Goal: Task Accomplishment & Management: Complete application form

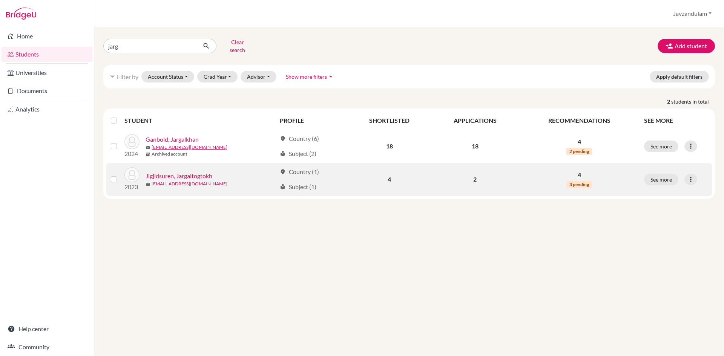
click at [178, 173] on link "Jigjidsuren, Jargaltogtokh" at bounding box center [179, 176] width 67 height 9
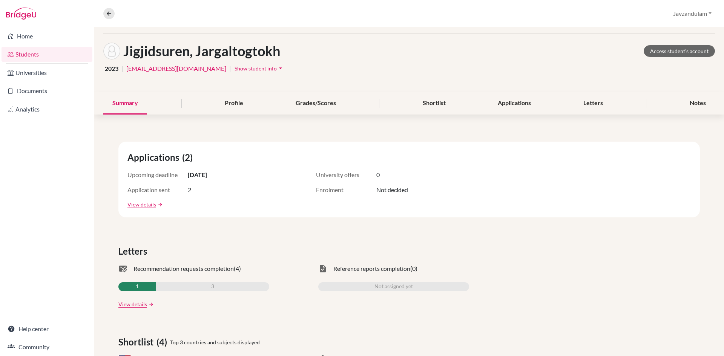
scroll to position [38, 0]
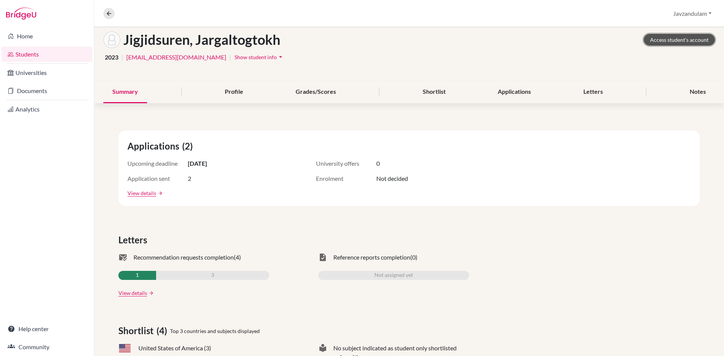
click at [673, 41] on link "Access student's account" at bounding box center [678, 40] width 71 height 12
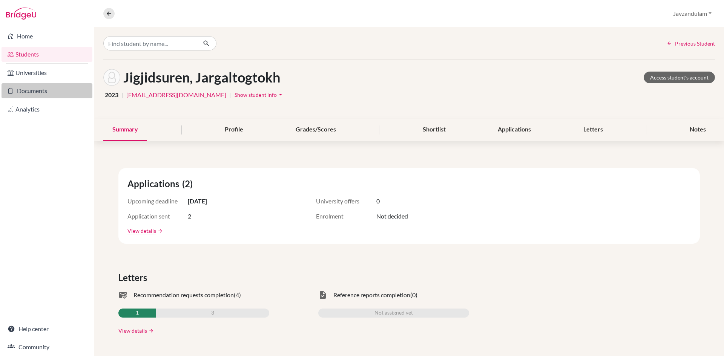
click at [35, 94] on link "Documents" at bounding box center [47, 90] width 91 height 15
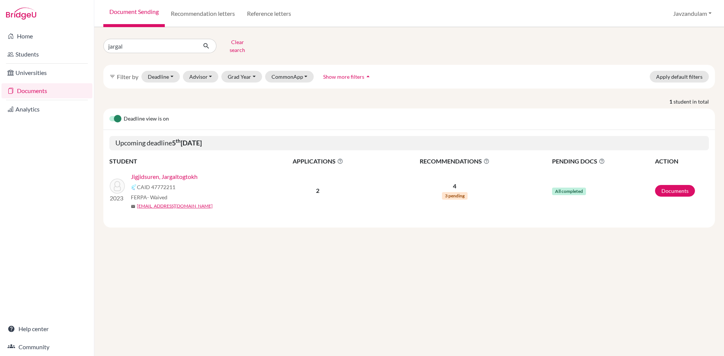
click at [157, 172] on link "Jigjidsuren, Jargaltogtokh" at bounding box center [164, 176] width 67 height 9
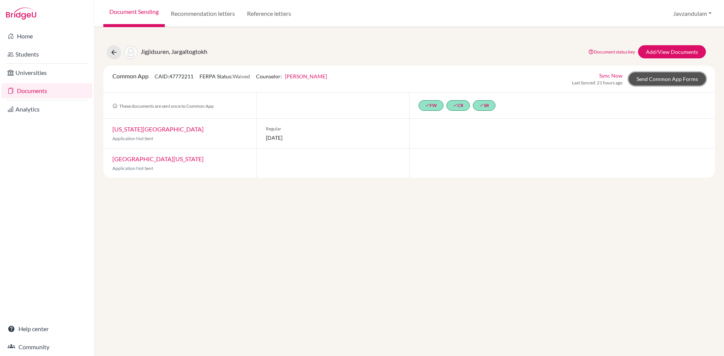
click at [654, 77] on link "Send Common App Forms" at bounding box center [666, 78] width 77 height 13
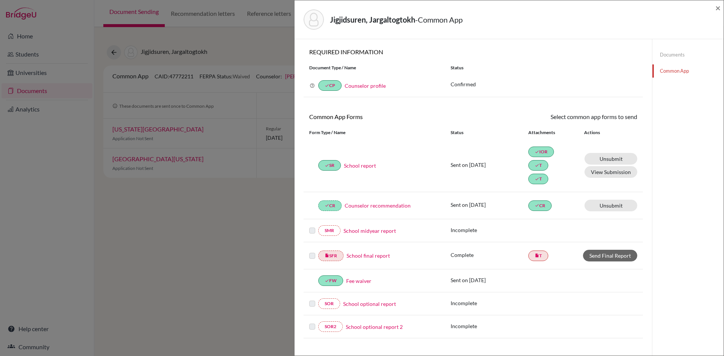
click at [670, 52] on link "Documents" at bounding box center [687, 54] width 71 height 13
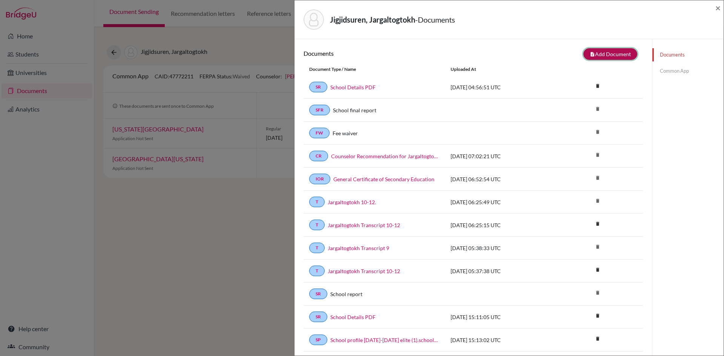
click at [600, 54] on button "note_add Add Document" at bounding box center [610, 54] width 54 height 12
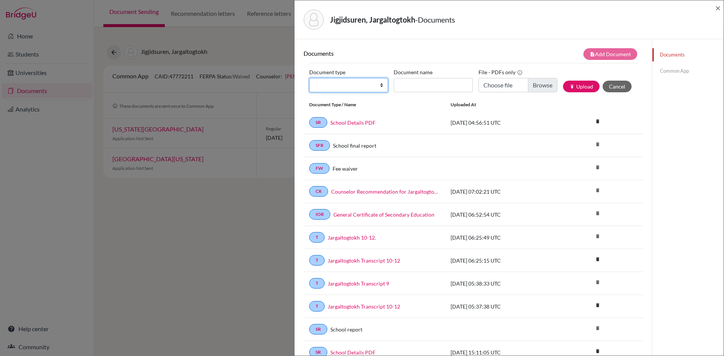
click at [353, 85] on select "Change explanation for Common App reports Counselor recommendation Internationa…" at bounding box center [348, 85] width 79 height 14
select select "5"
click at [309, 78] on select "Change explanation for Common App reports Counselor recommendation Internationa…" at bounding box center [348, 85] width 79 height 14
click at [409, 87] on input "Recommender's name" at bounding box center [433, 85] width 79 height 14
paste input "Nursyerik Syeil"
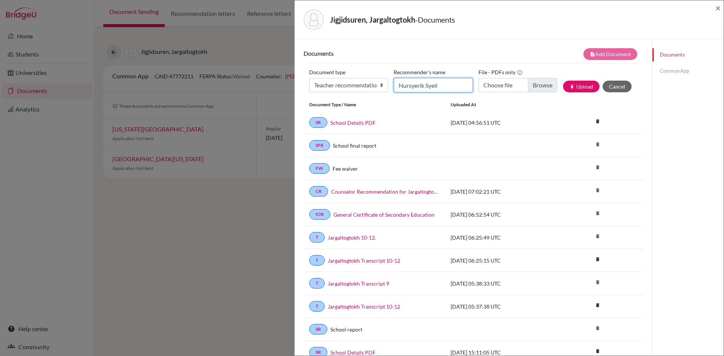
type input "Nursyerik Syeil"
click at [539, 86] on input "Choose file" at bounding box center [517, 85] width 79 height 14
type input "C:\fakepath\Recommendation_Letter Jargaltogtokh.pdf"
click at [572, 86] on button "publish Upload" at bounding box center [581, 87] width 37 height 12
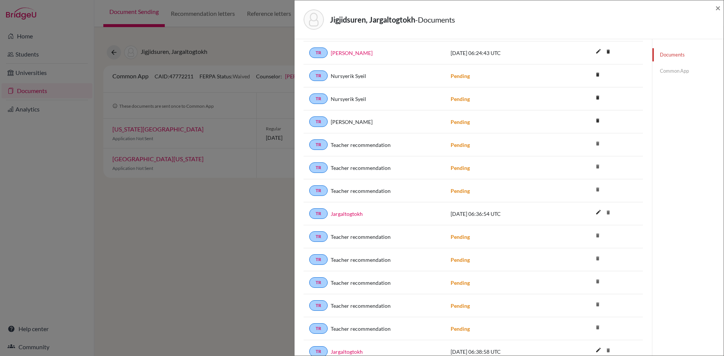
scroll to position [415, 0]
click at [720, 6] on span "×" at bounding box center [717, 7] width 5 height 11
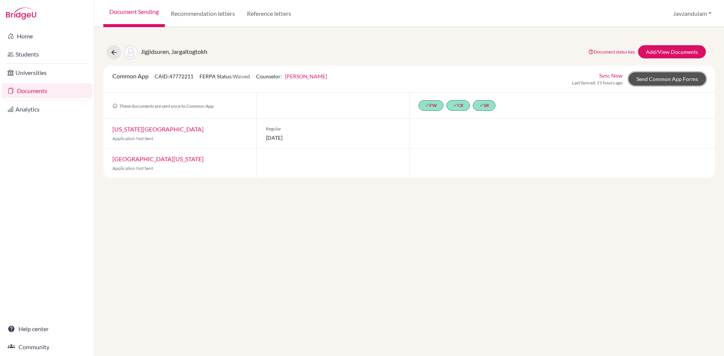
click at [668, 75] on link "Send Common App Forms" at bounding box center [666, 78] width 77 height 13
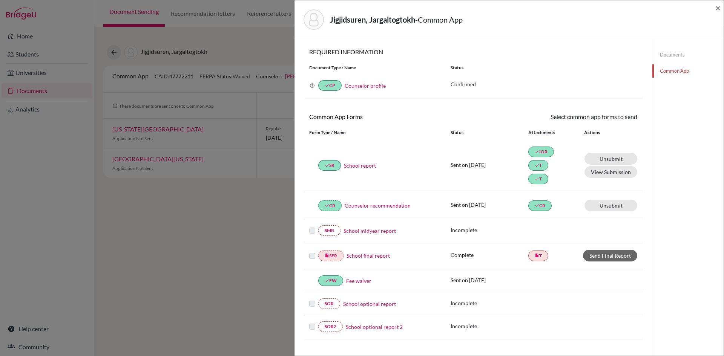
scroll to position [188, 0]
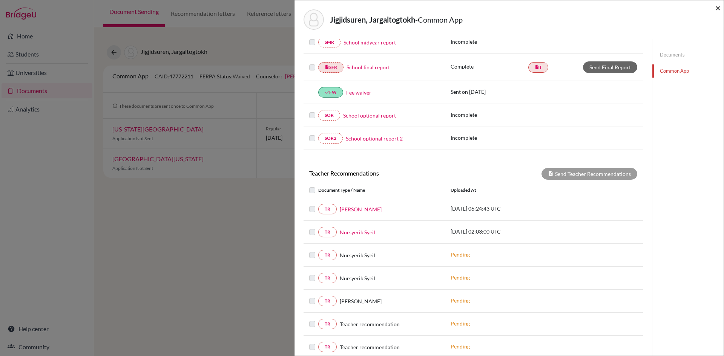
click at [717, 10] on span "×" at bounding box center [717, 7] width 5 height 11
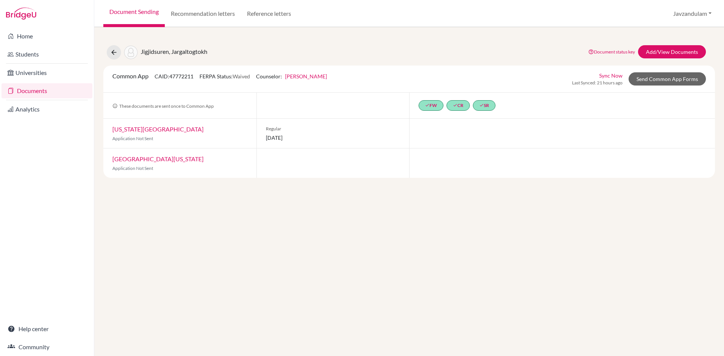
click at [29, 90] on link "Documents" at bounding box center [47, 90] width 91 height 15
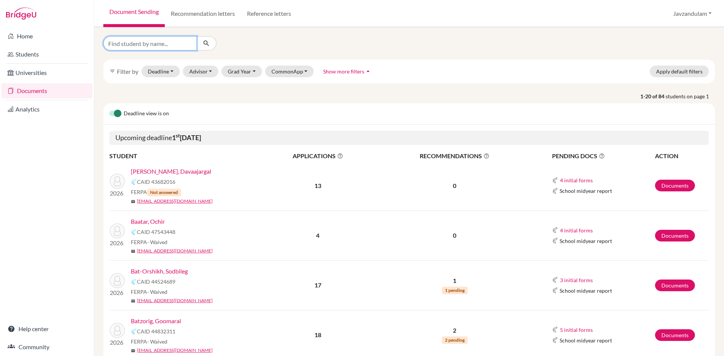
click at [161, 43] on input "Find student by name..." at bounding box center [149, 43] width 93 height 14
type input "ange"
click at [209, 44] on icon "submit" at bounding box center [206, 44] width 8 height 8
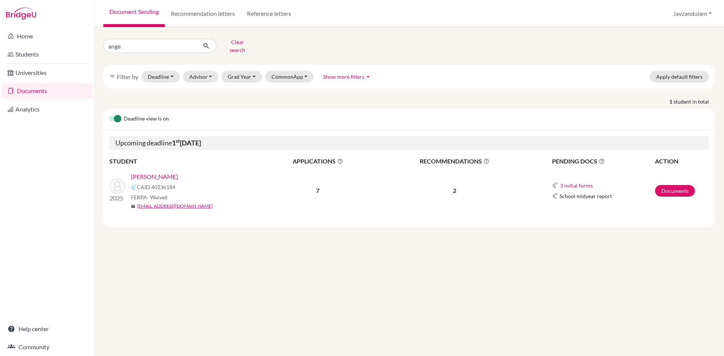
click at [178, 172] on link "[PERSON_NAME]" at bounding box center [154, 176] width 47 height 9
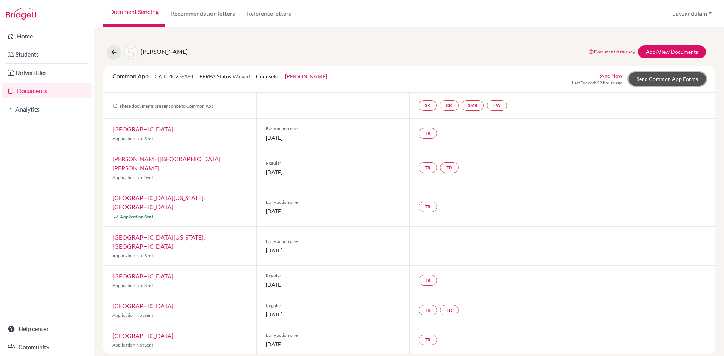
click at [659, 76] on link "Send Common App Forms" at bounding box center [666, 78] width 77 height 13
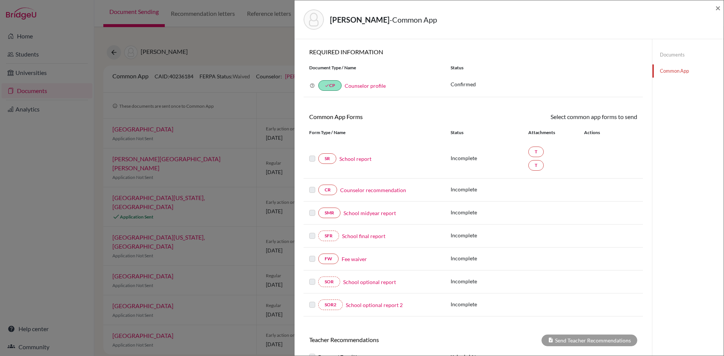
click at [348, 158] on link "School report" at bounding box center [355, 159] width 32 height 8
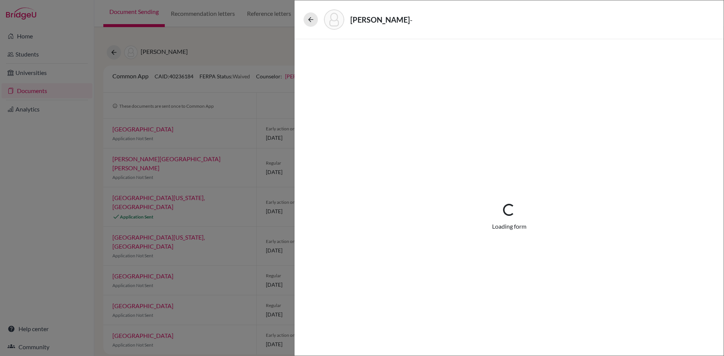
select select "2"
select select "655387"
select select "0"
select select "1"
select select "607164"
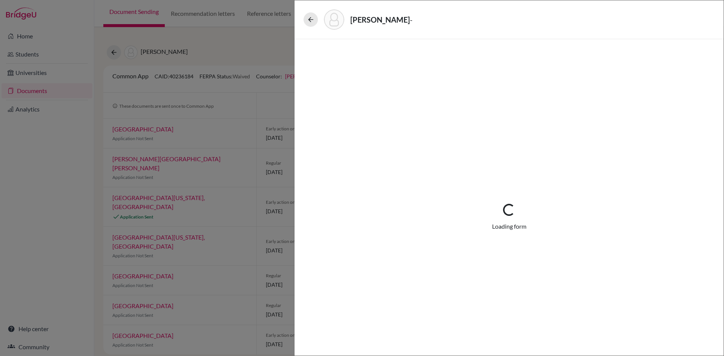
select select "6"
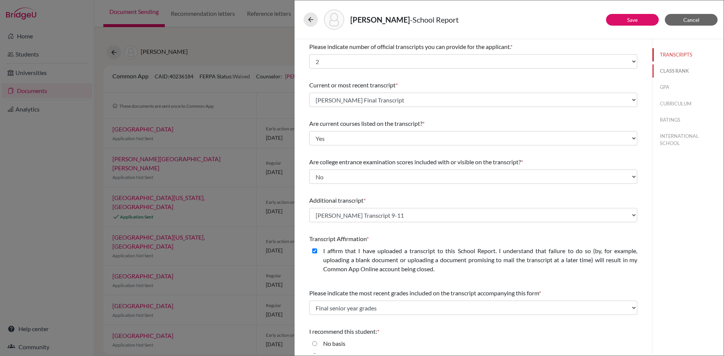
click at [675, 69] on button "CLASS RANK" at bounding box center [687, 70] width 71 height 13
select select "1"
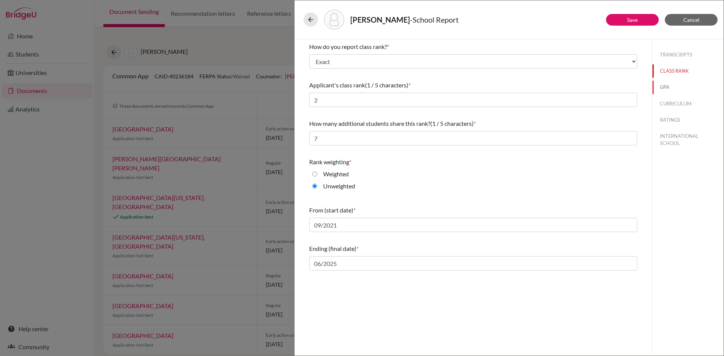
click at [661, 87] on button "GPA" at bounding box center [687, 87] width 71 height 13
type input "3.99"
type input "4.0"
select select "4"
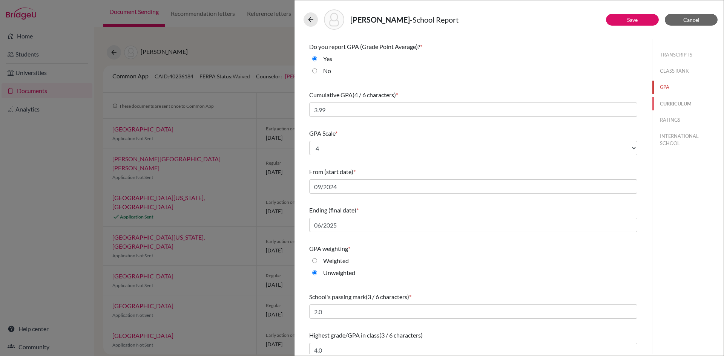
click at [673, 103] on button "CURRICULUM" at bounding box center [687, 103] width 71 height 13
select select "4"
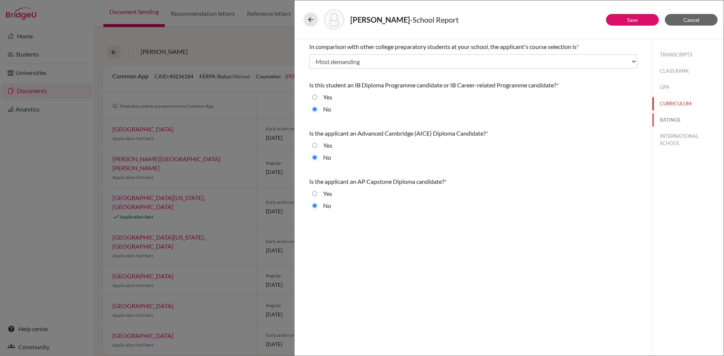
click at [671, 116] on button "RATINGS" at bounding box center [687, 119] width 71 height 13
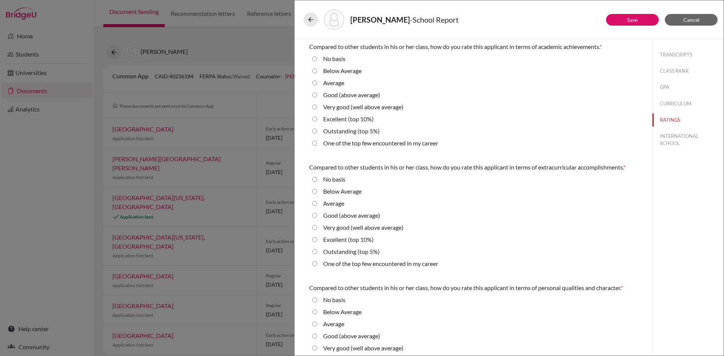
click at [325, 142] on label "One of the top few encountered in my career" at bounding box center [380, 143] width 115 height 9
click at [317, 142] on career "One of the top few encountered in my career" at bounding box center [314, 143] width 5 height 9
radio career "true"
click at [325, 133] on label "Outstanding (top 5%)" at bounding box center [351, 131] width 57 height 9
click at [317, 133] on 5\%\) "Outstanding (top 5%)" at bounding box center [314, 131] width 5 height 9
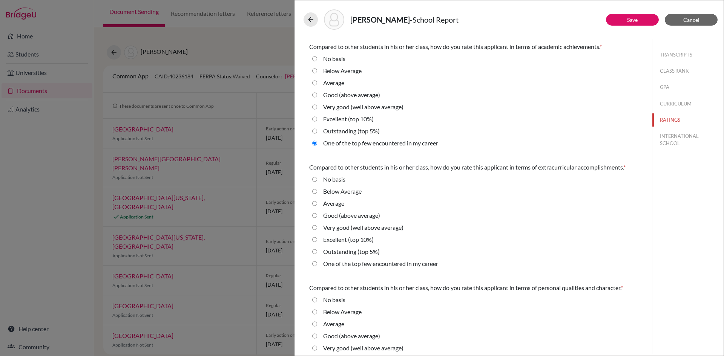
radio 5\%\) "true"
click at [337, 252] on label "Outstanding (top 5%)" at bounding box center [351, 251] width 57 height 9
click at [317, 252] on 5\%\) "Outstanding (top 5%)" at bounding box center [314, 251] width 5 height 9
radio 5\%\) "true"
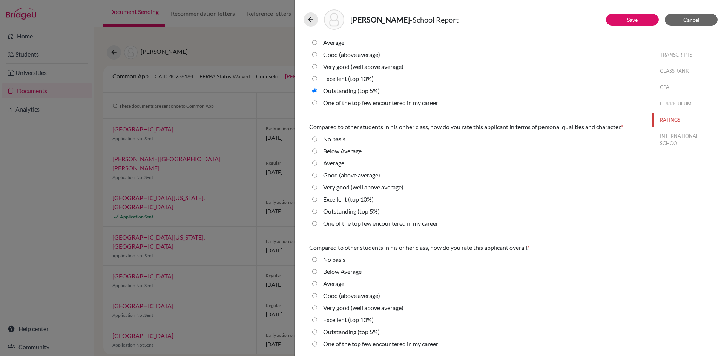
scroll to position [162, 0]
click at [345, 208] on label "Outstanding (top 5%)" at bounding box center [351, 210] width 57 height 9
click at [317, 208] on 5\%\) "Outstanding (top 5%)" at bounding box center [314, 210] width 5 height 9
radio 5\%\) "true"
click at [342, 329] on label "Outstanding (top 5%)" at bounding box center [351, 331] width 57 height 9
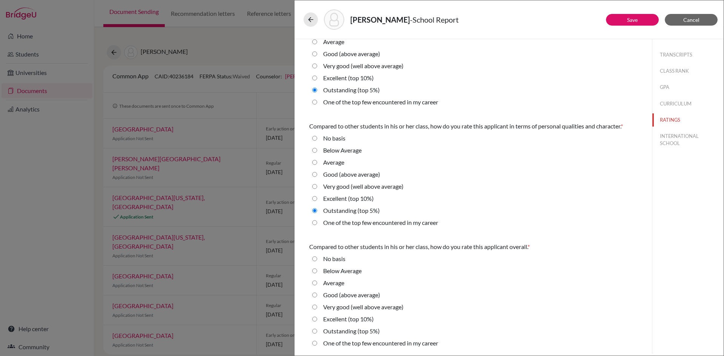
click at [317, 329] on 5\%\) "Outstanding (top 5%)" at bounding box center [314, 331] width 5 height 9
radio 5\%\) "true"
click at [648, 18] on button "Save" at bounding box center [632, 20] width 53 height 12
radio basis "true"
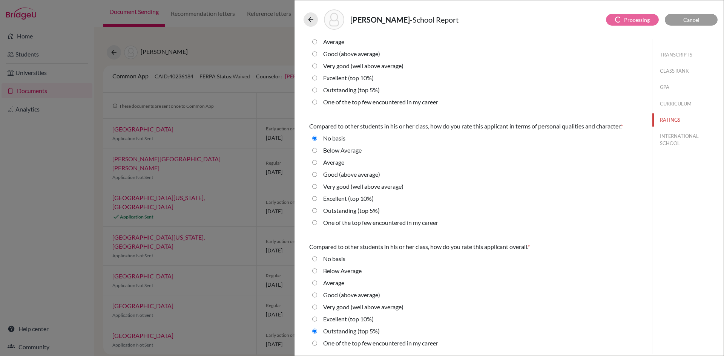
scroll to position [98, 0]
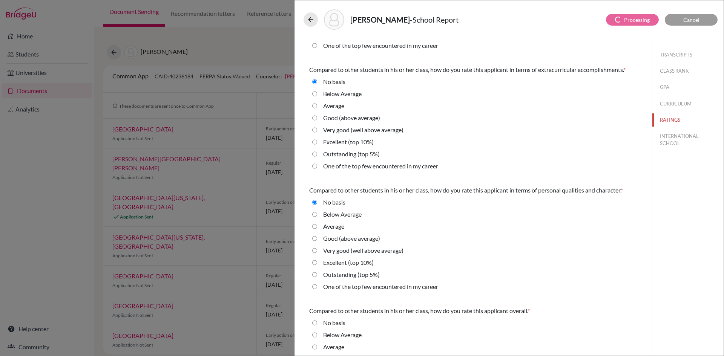
select select "14"
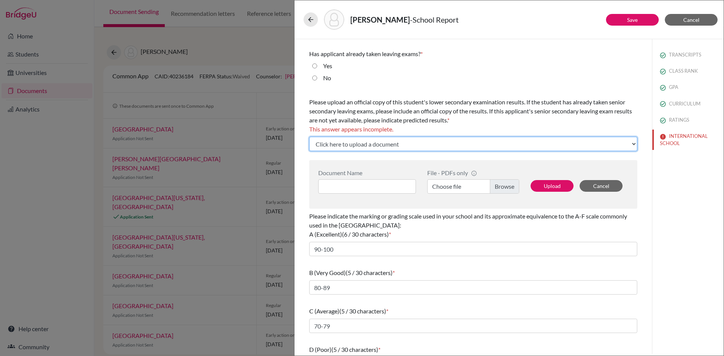
click at [426, 147] on select "Click here to upload a document Upload New File" at bounding box center [473, 144] width 328 height 14
select select "Upload New File"
click at [309, 137] on select "Click here to upload a document Upload New File" at bounding box center [473, 144] width 328 height 14
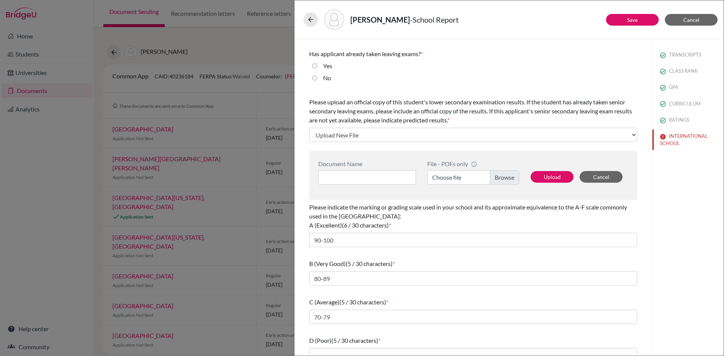
click at [466, 178] on label "Choose file" at bounding box center [473, 177] width 92 height 14
click at [466, 178] on input "Choose file" at bounding box center [473, 177] width 92 height 14
click at [380, 176] on input at bounding box center [367, 177] width 98 height 14
type input "F"
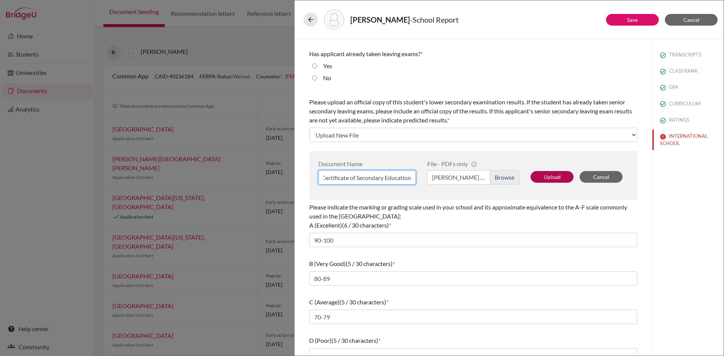
type input "Certificate of Secondary Education"
click at [552, 176] on button "Upload" at bounding box center [551, 177] width 43 height 12
select select "688752"
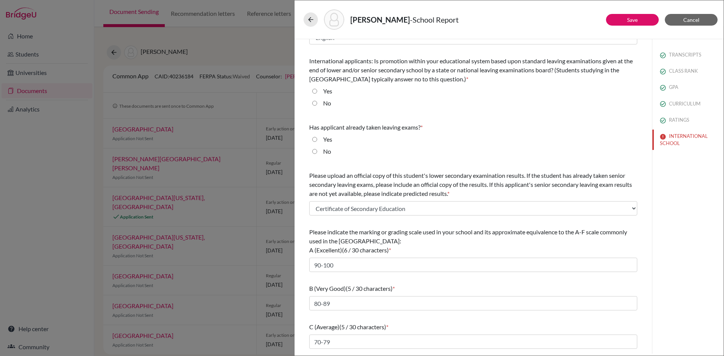
scroll to position [99, 0]
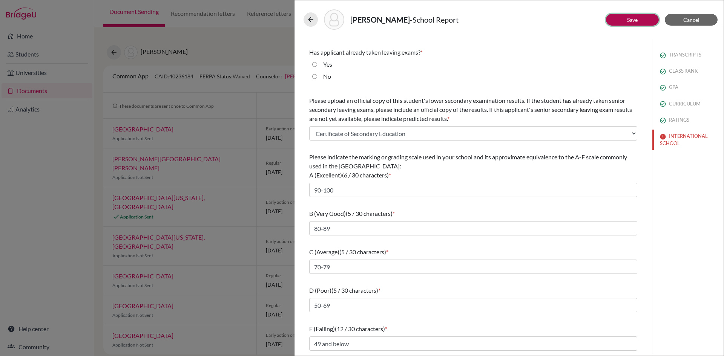
click at [628, 20] on link "Save" at bounding box center [632, 20] width 11 height 6
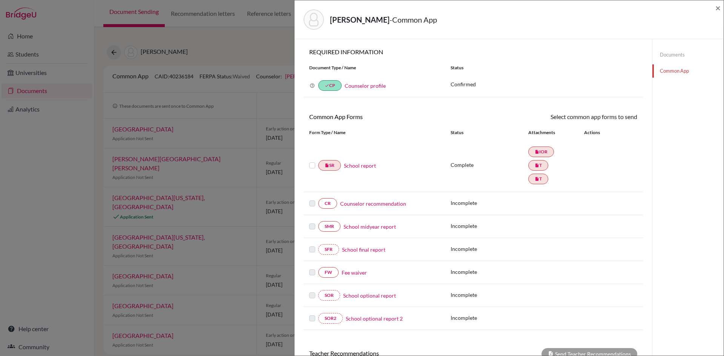
click at [365, 165] on link "School report" at bounding box center [360, 166] width 32 height 8
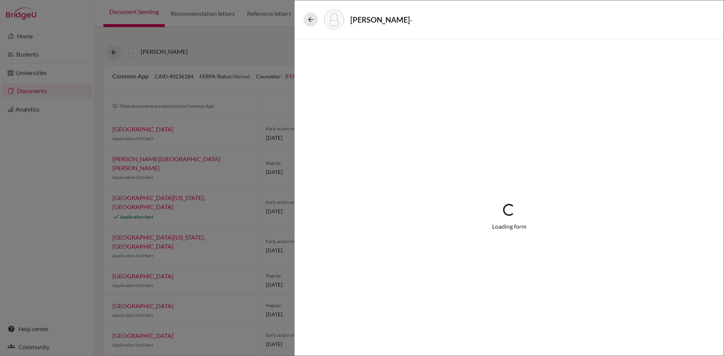
select select "2"
select select "655387"
select select "0"
select select "1"
select select "607164"
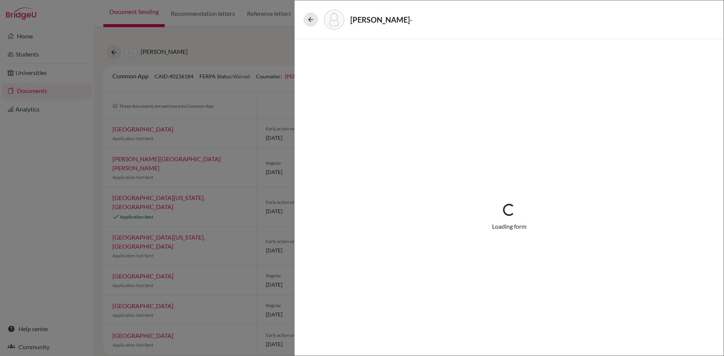
select select "6"
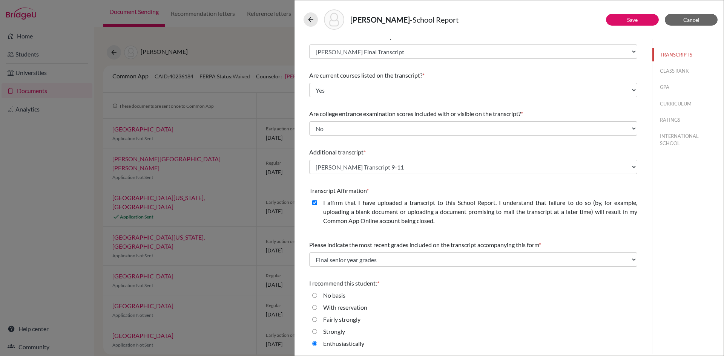
scroll to position [49, 0]
click at [659, 67] on button "CLASS RANK" at bounding box center [687, 70] width 71 height 13
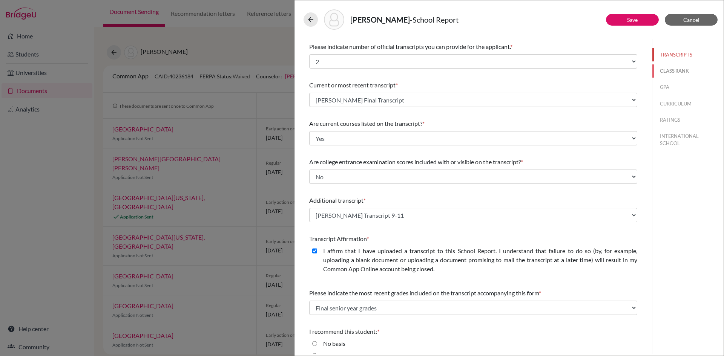
select select "1"
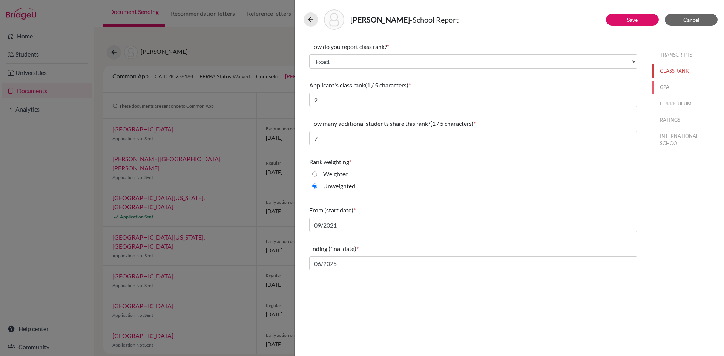
click at [666, 83] on button "GPA" at bounding box center [687, 87] width 71 height 13
select select "4"
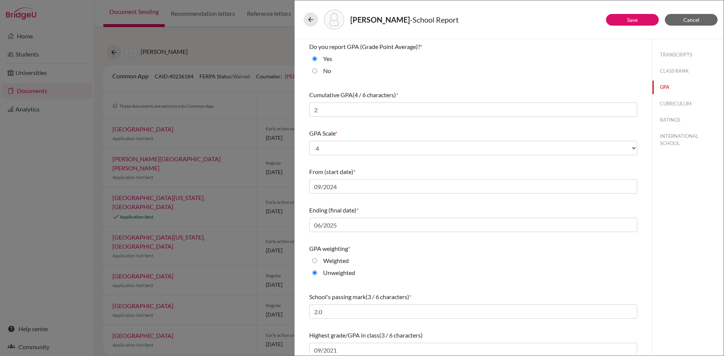
type input "3.99"
type input "4.0"
click at [673, 101] on button "CURRICULUM" at bounding box center [687, 103] width 71 height 13
select select "4"
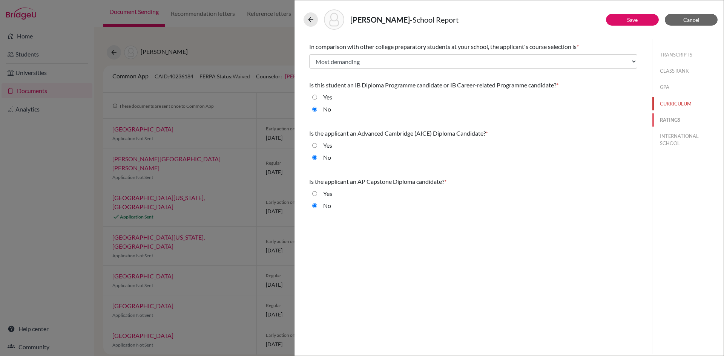
click at [671, 119] on button "RATINGS" at bounding box center [687, 119] width 71 height 13
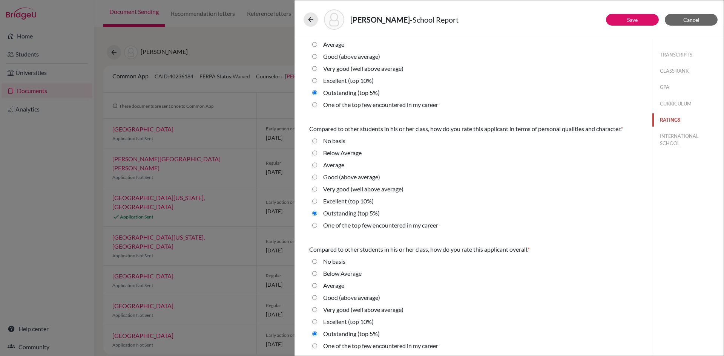
scroll to position [162, 0]
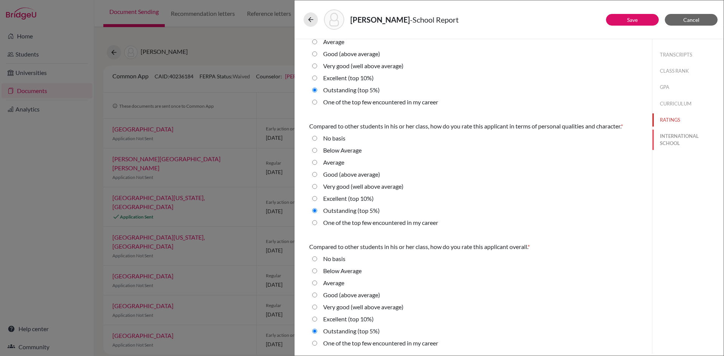
click at [678, 133] on button "INTERNATIONAL SCHOOL" at bounding box center [687, 140] width 71 height 20
radio basis "true"
select select "14"
select select "688752"
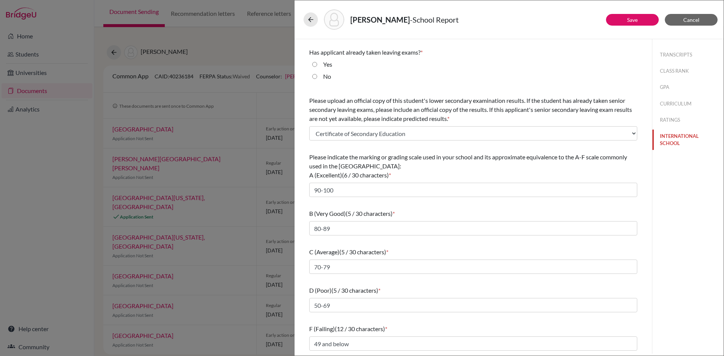
scroll to position [0, 0]
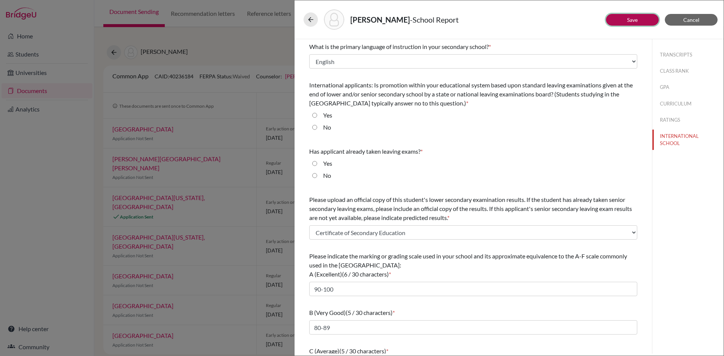
click at [639, 18] on button "Save" at bounding box center [632, 20] width 53 height 12
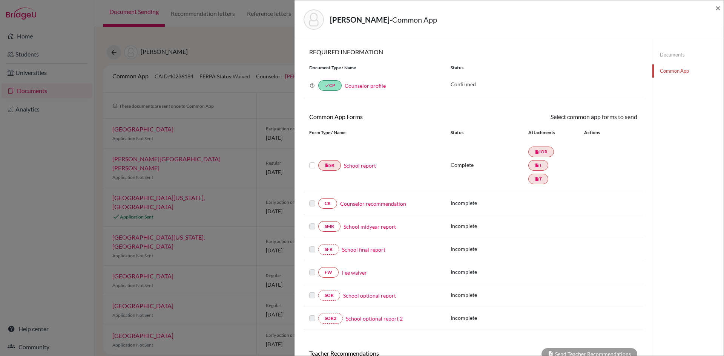
click at [345, 271] on link "Fee waiver" at bounding box center [354, 273] width 25 height 8
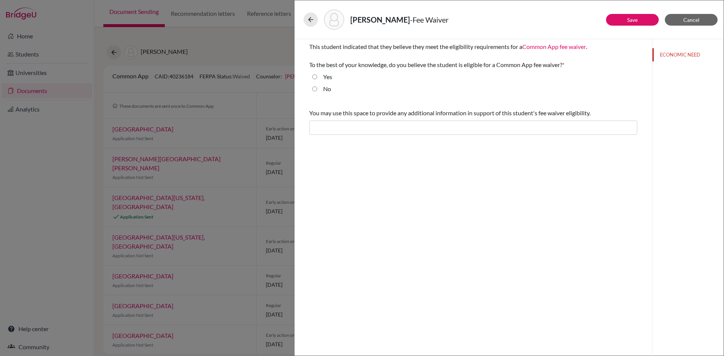
click at [332, 78] on label "Yes" at bounding box center [327, 76] width 9 height 9
click at [317, 78] on input "Yes" at bounding box center [314, 76] width 5 height 9
radio input "true"
click at [628, 15] on button "Save" at bounding box center [632, 20] width 53 height 12
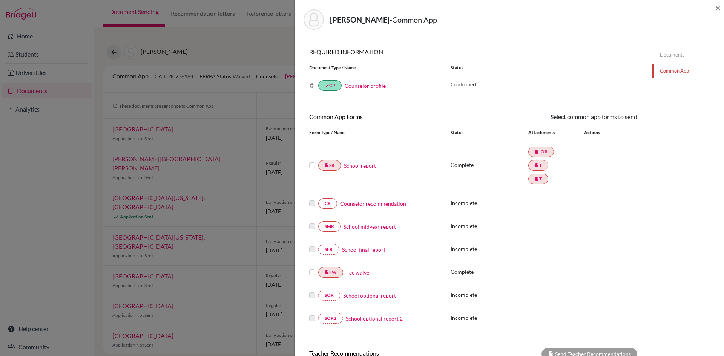
click at [358, 202] on link "Counselor recommendation" at bounding box center [373, 204] width 66 height 8
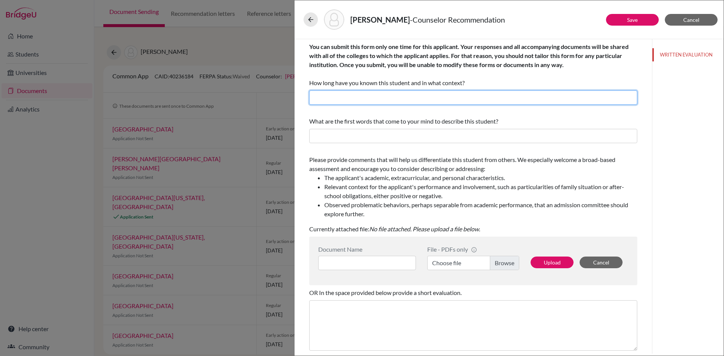
click at [384, 97] on input "text" at bounding box center [473, 97] width 328 height 14
type input "4 years as her college counselor"
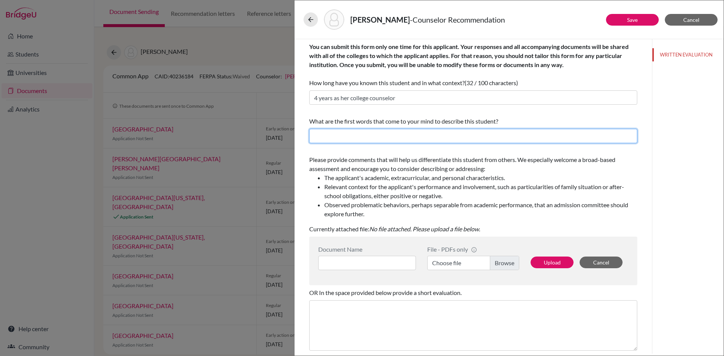
click at [376, 129] on input "text" at bounding box center [473, 136] width 328 height 14
type input "Driven, Smart"
click at [469, 263] on label "Choose file" at bounding box center [473, 263] width 92 height 14
click at [469, 263] on input "Choose file" at bounding box center [473, 263] width 92 height 14
click at [385, 262] on input at bounding box center [367, 263] width 98 height 14
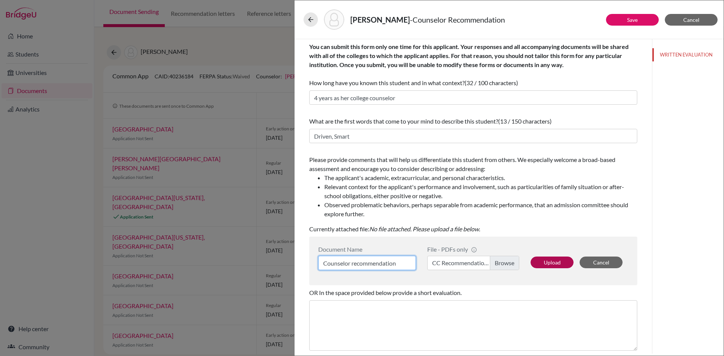
type input "Counselor recommendation"
click at [539, 261] on button "Upload" at bounding box center [551, 263] width 43 height 12
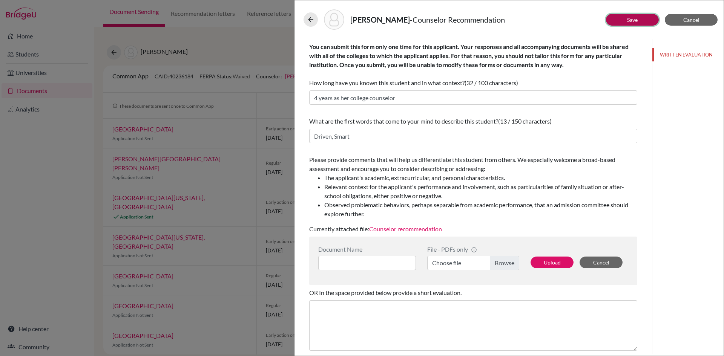
click at [630, 21] on link "Save" at bounding box center [632, 20] width 11 height 6
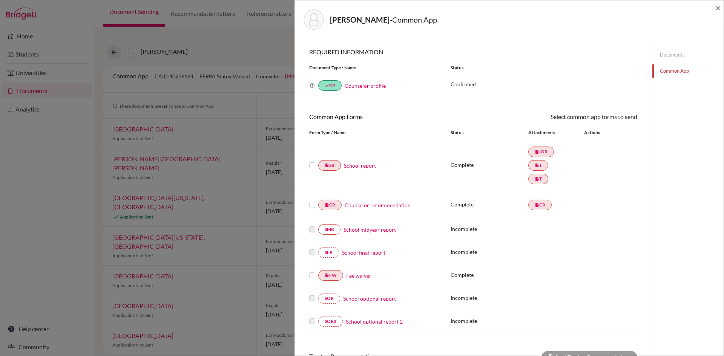
click at [309, 164] on div "insert_drive_file SR School report" at bounding box center [373, 165] width 141 height 11
click at [313, 161] on label at bounding box center [312, 161] width 6 height 0
click at [0, 0] on input "checkbox" at bounding box center [0, 0] width 0 height 0
click at [313, 202] on div at bounding box center [313, 205] width 9 height 9
click at [311, 201] on label at bounding box center [312, 201] width 6 height 0
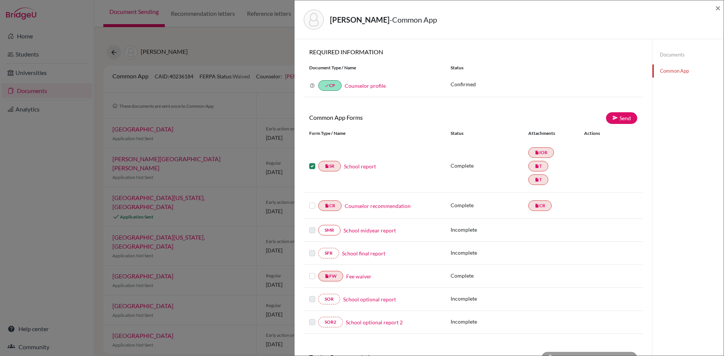
click at [0, 0] on input "checkbox" at bounding box center [0, 0] width 0 height 0
click at [312, 272] on label at bounding box center [312, 272] width 6 height 0
click at [0, 0] on input "checkbox" at bounding box center [0, 0] width 0 height 0
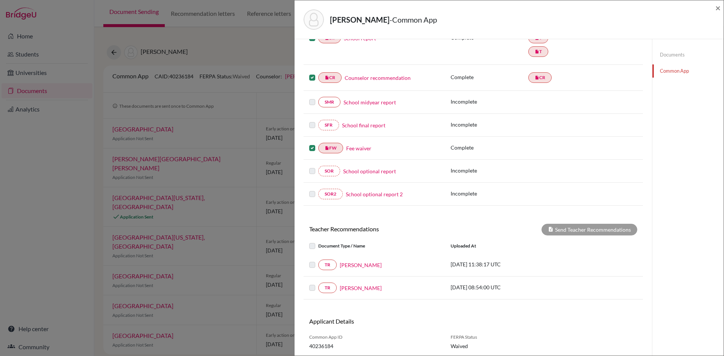
scroll to position [153, 0]
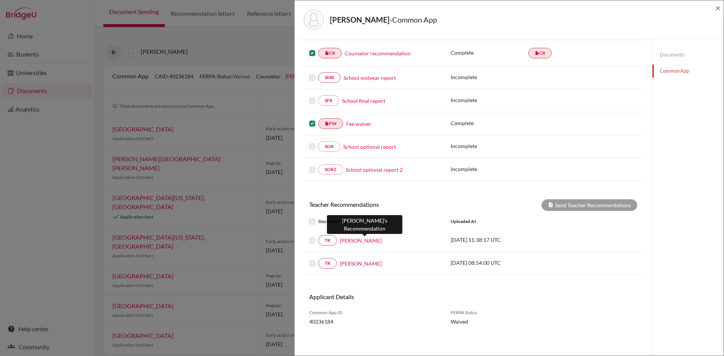
click at [370, 240] on link "Aibek Kudaibergenov" at bounding box center [361, 241] width 42 height 8
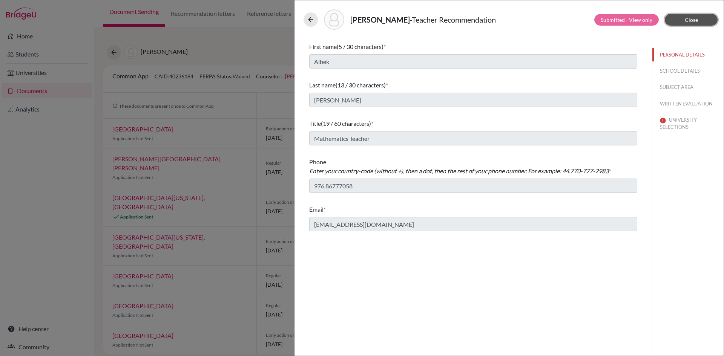
click at [705, 17] on button "Close" at bounding box center [691, 20] width 53 height 12
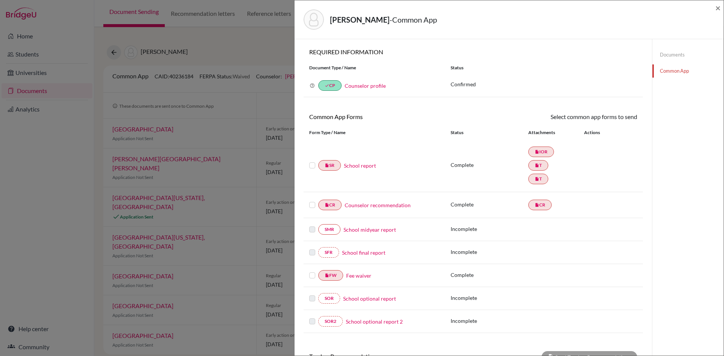
click at [308, 164] on div "insert_drive_file SR School report" at bounding box center [373, 165] width 141 height 11
click at [313, 161] on label at bounding box center [312, 161] width 6 height 0
click at [0, 0] on input "checkbox" at bounding box center [0, 0] width 0 height 0
click at [313, 201] on label at bounding box center [312, 201] width 6 height 0
click at [0, 0] on input "checkbox" at bounding box center [0, 0] width 0 height 0
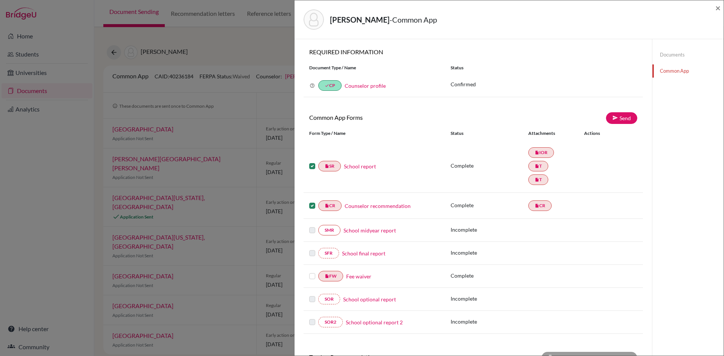
click at [312, 272] on label at bounding box center [312, 272] width 6 height 0
click at [0, 0] on input "checkbox" at bounding box center [0, 0] width 0 height 0
click at [622, 116] on link "Send" at bounding box center [621, 118] width 31 height 12
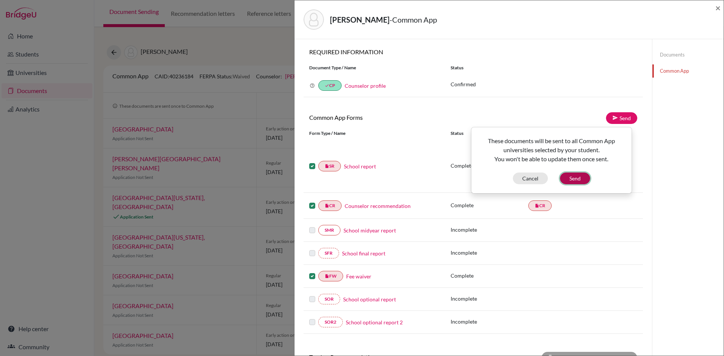
click at [584, 176] on button "Send" at bounding box center [575, 179] width 30 height 12
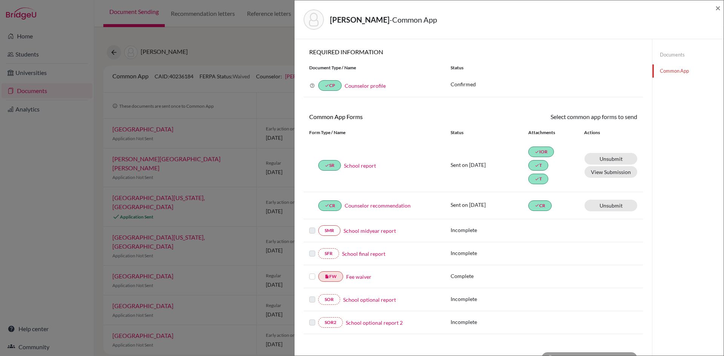
click at [313, 272] on label at bounding box center [312, 272] width 6 height 0
click at [0, 0] on input "checkbox" at bounding box center [0, 0] width 0 height 0
click at [622, 119] on link "Send" at bounding box center [621, 118] width 31 height 12
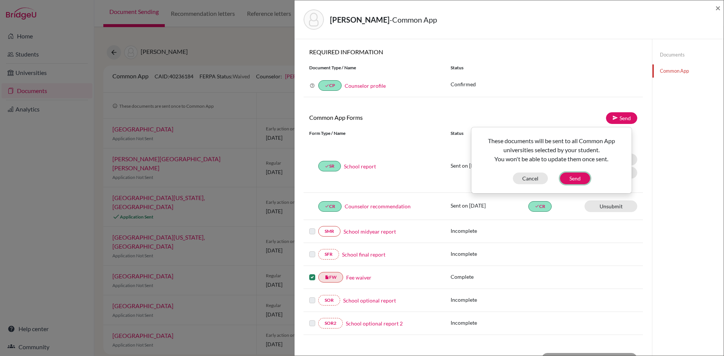
click at [579, 177] on button "Send" at bounding box center [575, 179] width 30 height 12
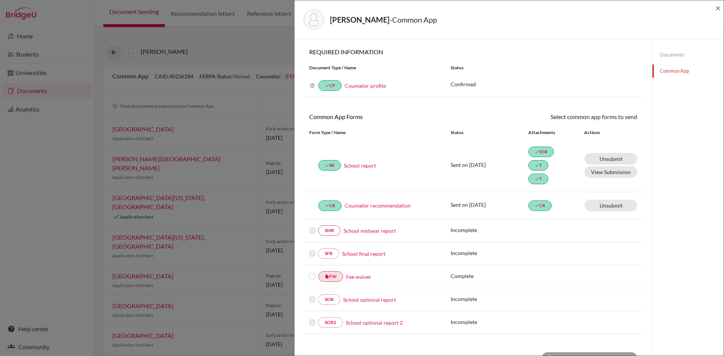
click at [315, 280] on div at bounding box center [313, 276] width 9 height 9
click at [312, 272] on label at bounding box center [312, 272] width 6 height 0
click at [0, 0] on input "checkbox" at bounding box center [0, 0] width 0 height 0
click at [622, 118] on link "Send" at bounding box center [621, 118] width 31 height 12
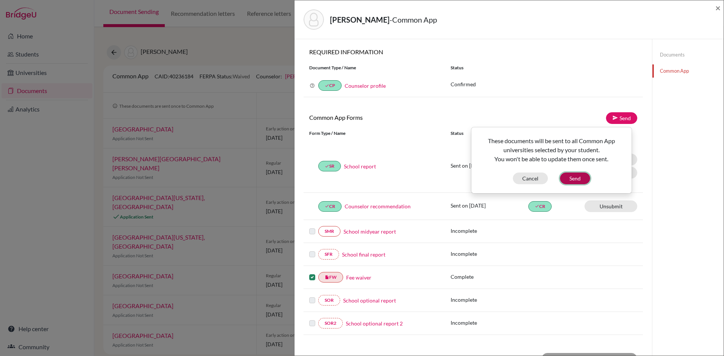
click at [576, 178] on button "Send" at bounding box center [575, 179] width 30 height 12
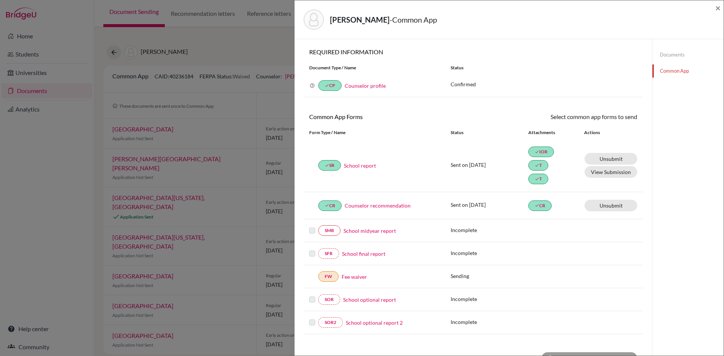
click at [344, 277] on link "Fee waiver" at bounding box center [354, 277] width 25 height 8
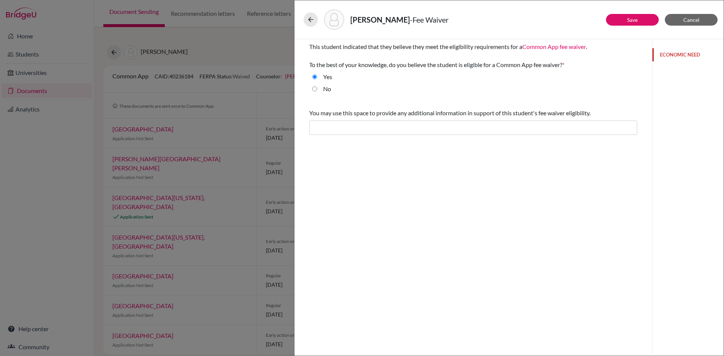
click at [679, 57] on button "ECONOMIC NEED" at bounding box center [687, 54] width 71 height 13
click at [631, 21] on link "Save" at bounding box center [632, 20] width 11 height 6
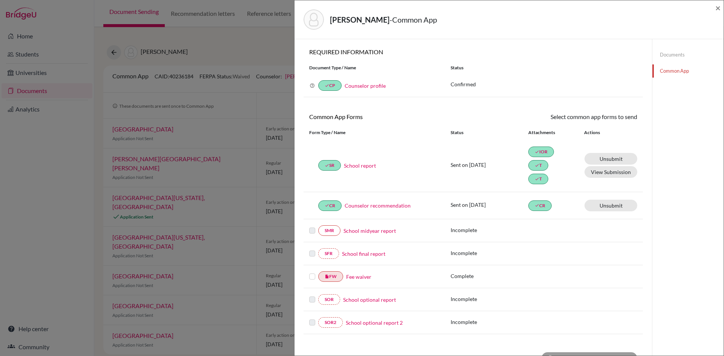
click at [314, 272] on label at bounding box center [312, 272] width 6 height 0
click at [0, 0] on input "checkbox" at bounding box center [0, 0] width 0 height 0
click at [617, 117] on link "Send" at bounding box center [621, 118] width 31 height 12
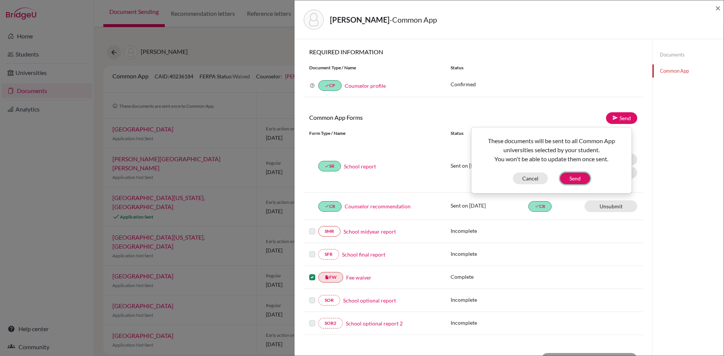
click at [582, 180] on button "Send" at bounding box center [575, 179] width 30 height 12
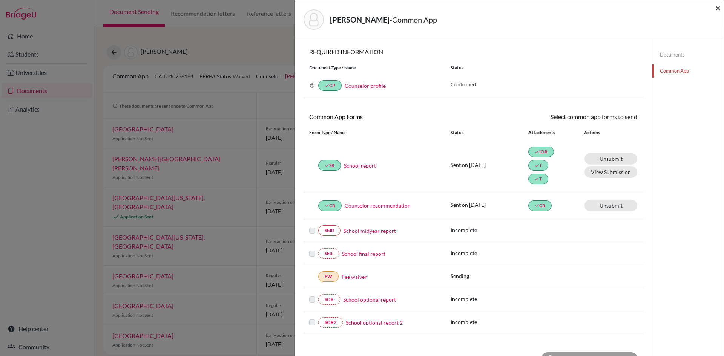
click at [716, 8] on span "×" at bounding box center [717, 7] width 5 height 11
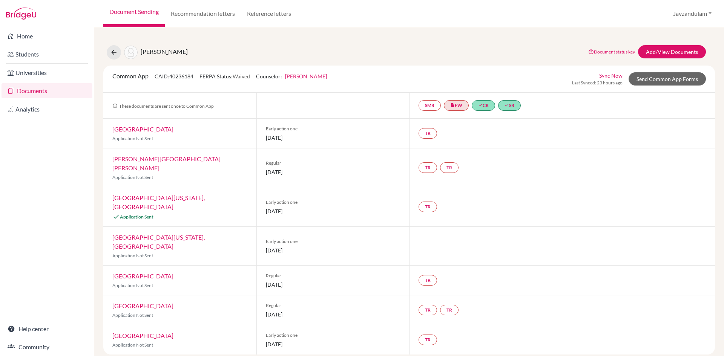
click at [616, 77] on link "Sync Now" at bounding box center [610, 76] width 23 height 8
